Goal: Information Seeking & Learning: Learn about a topic

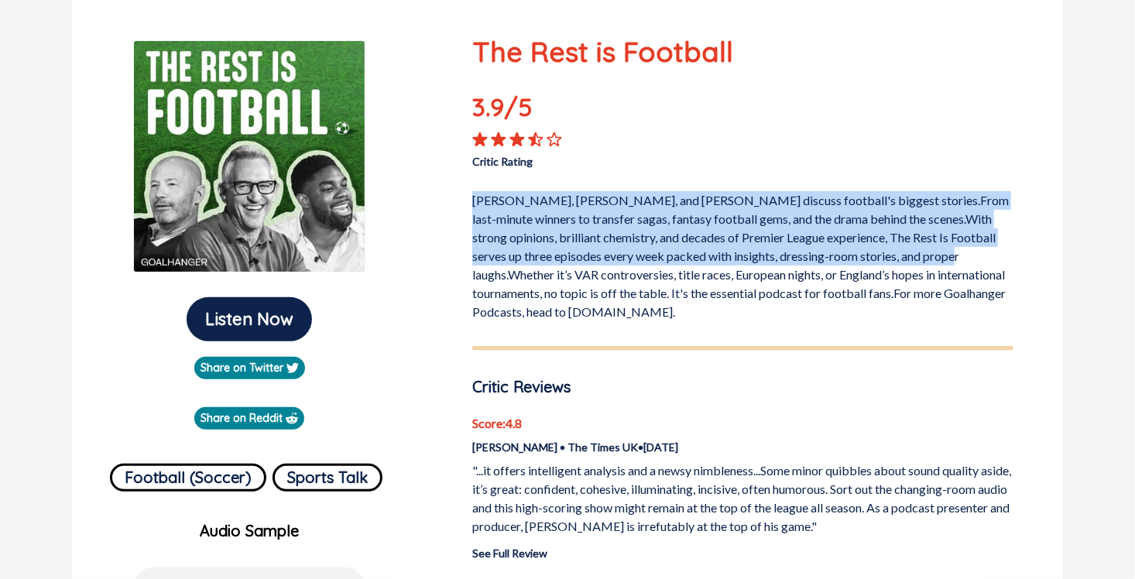
scroll to position [155, 0]
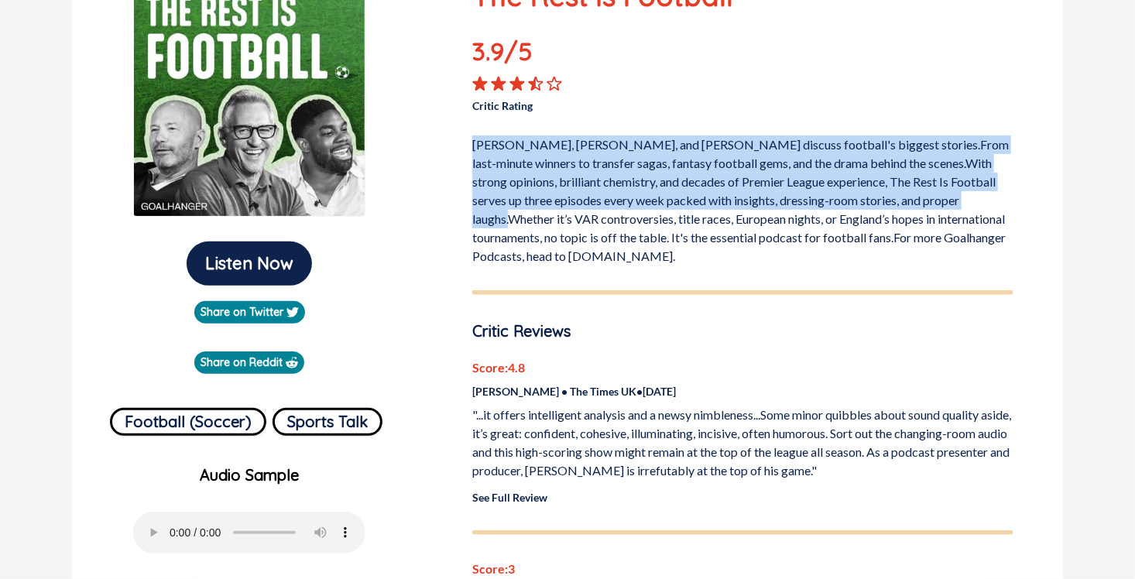
scroll to position [310, 0]
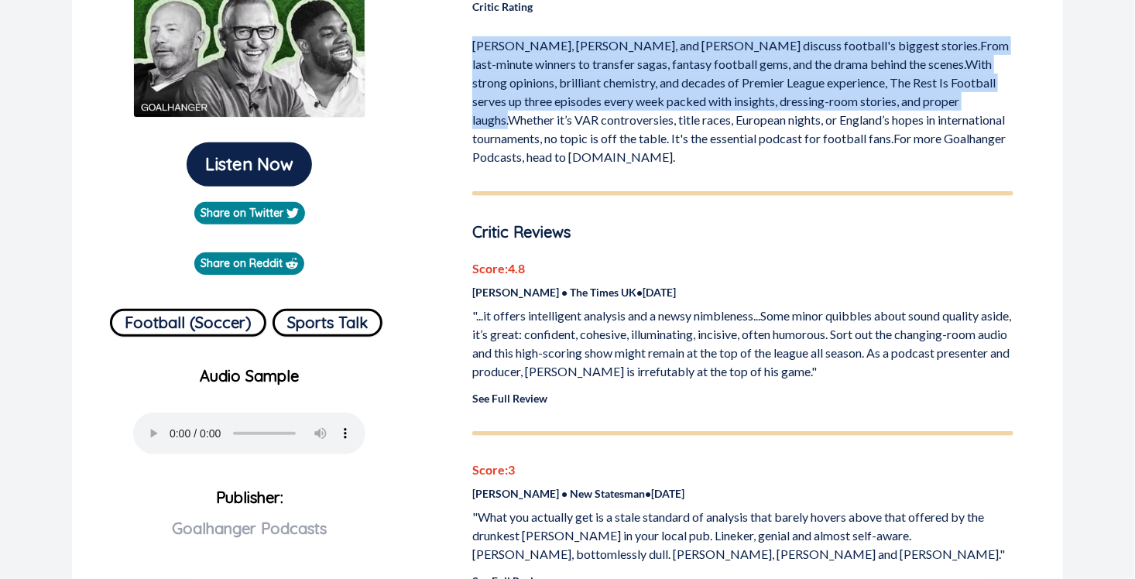
click at [598, 103] on p "[PERSON_NAME], [PERSON_NAME], and [PERSON_NAME] discuss football's biggest stor…" at bounding box center [742, 98] width 541 height 136
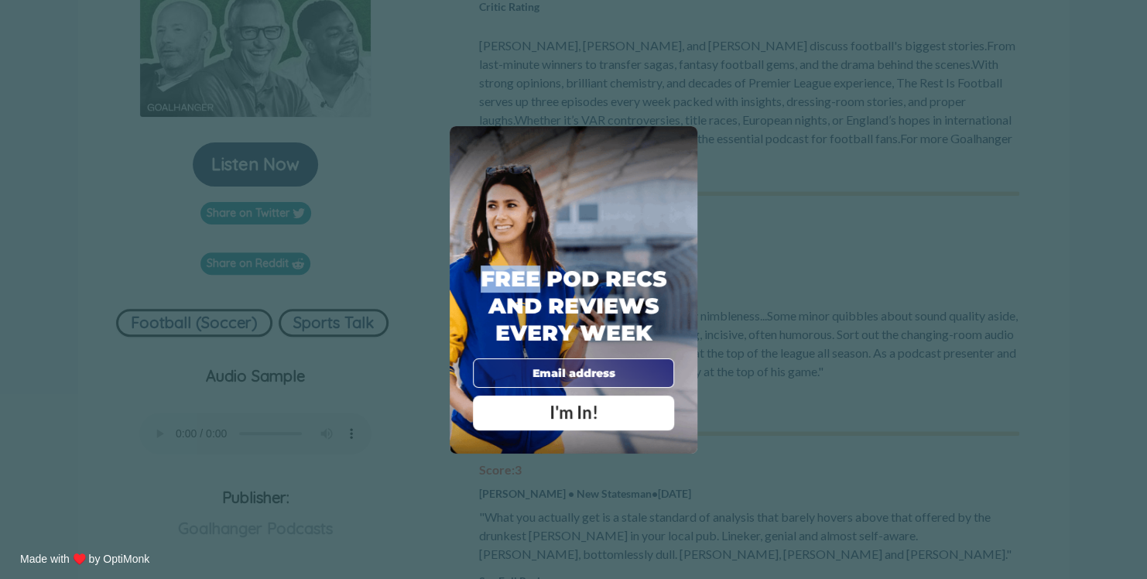
drag, startPoint x: 474, startPoint y: 46, endPoint x: 536, endPoint y: 56, distance: 63.5
click at [536, 56] on div "X Free Pod Recs and Reviews every week I'm In! X Thanks Poddy People! See you T…" at bounding box center [573, 289] width 1147 height 579
click at [687, 130] on div "Free Pod Recs and Reviews every week I'm In!" at bounding box center [574, 289] width 248 height 327
click at [683, 147] on span "X" at bounding box center [681, 142] width 11 height 15
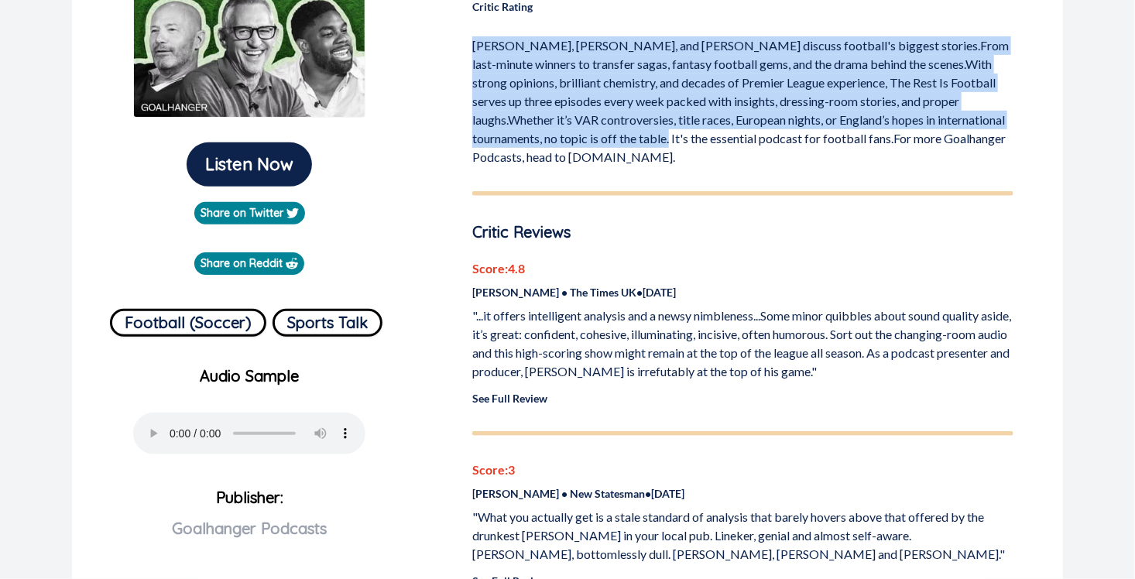
drag, startPoint x: 474, startPoint y: 48, endPoint x: 748, endPoint y: 140, distance: 288.3
click at [748, 140] on p "[PERSON_NAME], [PERSON_NAME], and [PERSON_NAME] discuss football's biggest stor…" at bounding box center [742, 98] width 541 height 136
drag, startPoint x: 748, startPoint y: 140, endPoint x: 621, endPoint y: 115, distance: 129.5
copy p "[PERSON_NAME], [PERSON_NAME], and [PERSON_NAME] discuss football's biggest stor…"
